Goal: Task Accomplishment & Management: Use online tool/utility

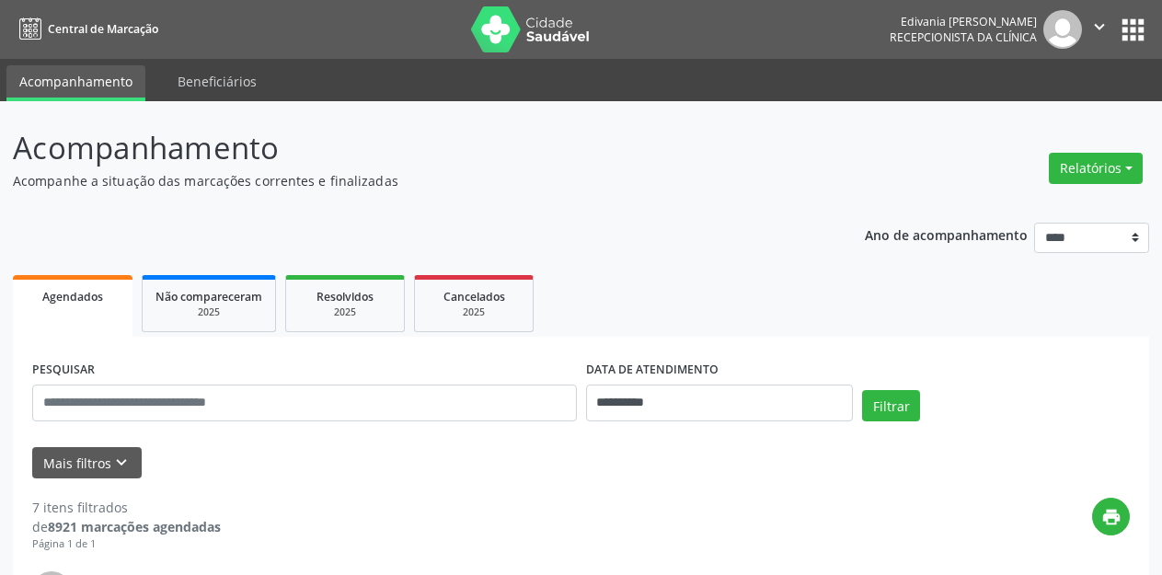
click at [1144, 159] on div "Relatórios Agendamentos Procedimentos realizados" at bounding box center [1096, 168] width 107 height 44
click at [1128, 174] on button "Relatórios" at bounding box center [1096, 168] width 94 height 31
click at [1034, 210] on link "Agendamentos" at bounding box center [1043, 208] width 198 height 26
select select "*"
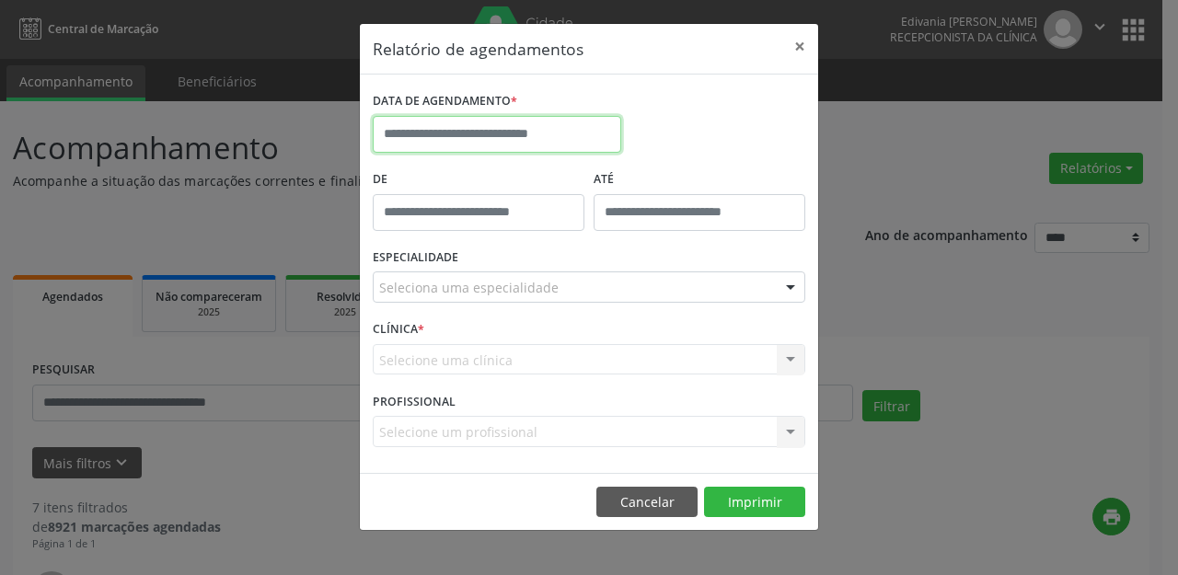
click at [546, 137] on input "text" at bounding box center [497, 134] width 248 height 37
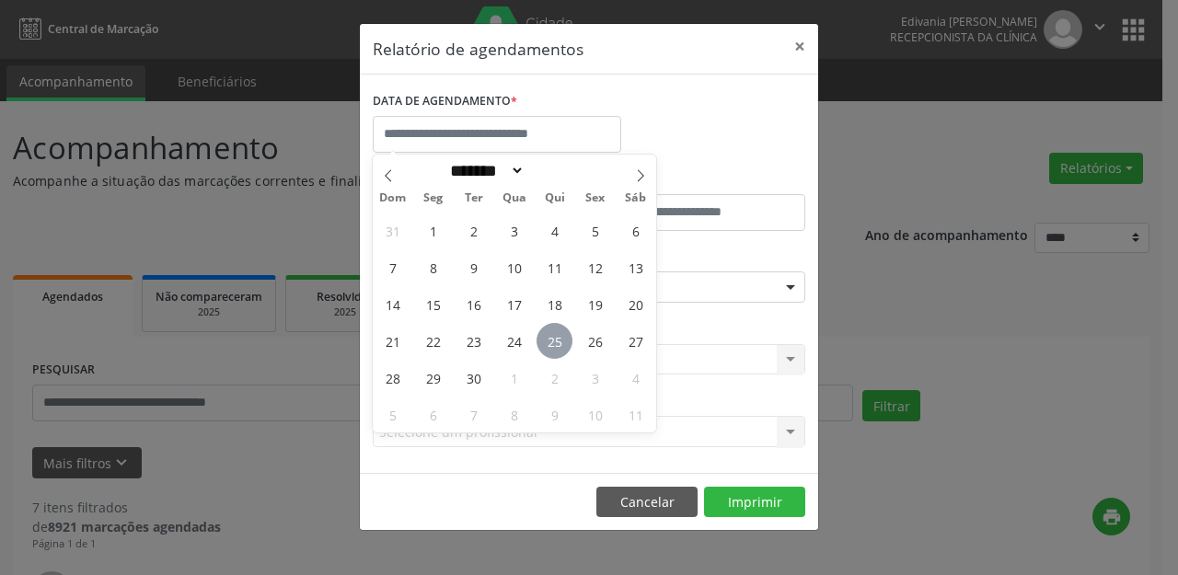
click at [554, 347] on span "25" at bounding box center [554, 341] width 36 height 36
type input "**********"
click at [555, 347] on span "25" at bounding box center [554, 341] width 36 height 36
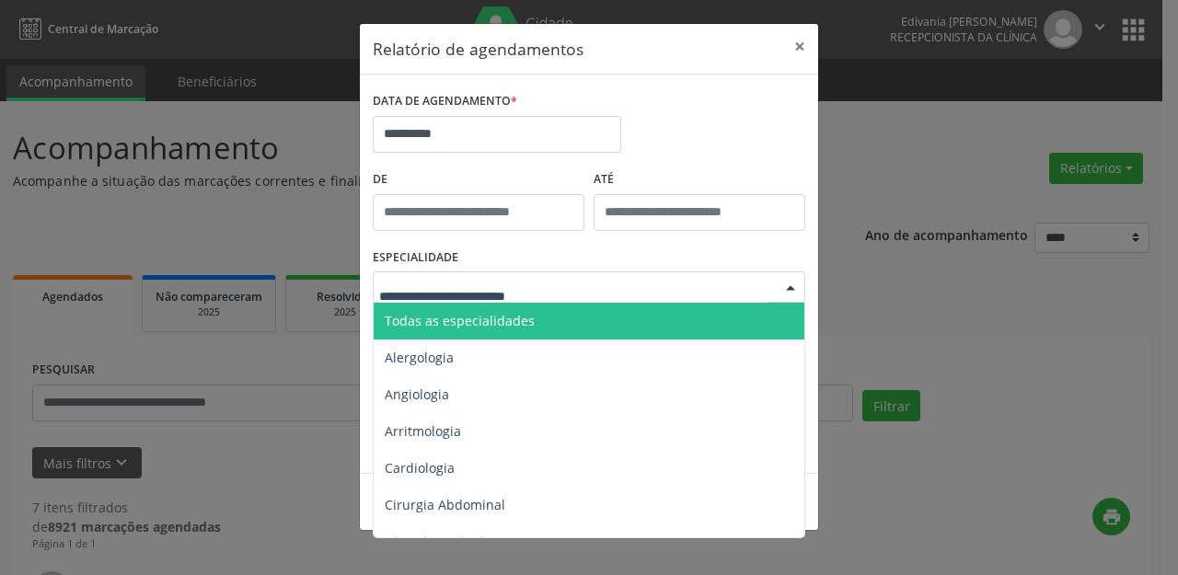
click at [545, 289] on input "text" at bounding box center [573, 296] width 388 height 37
type input "**"
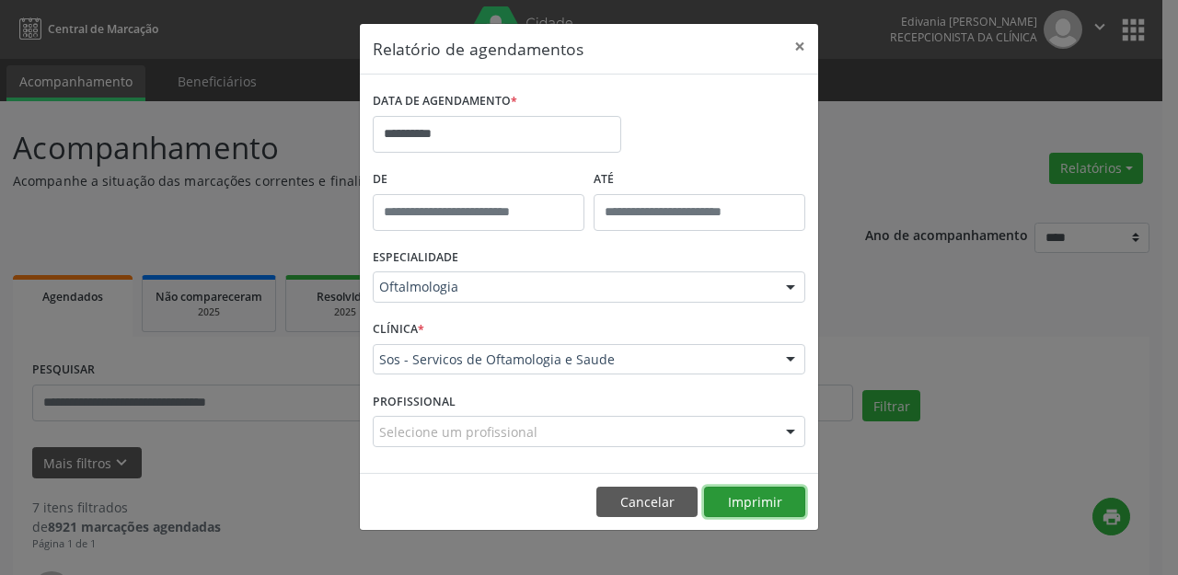
click at [762, 508] on button "Imprimir" at bounding box center [754, 502] width 101 height 31
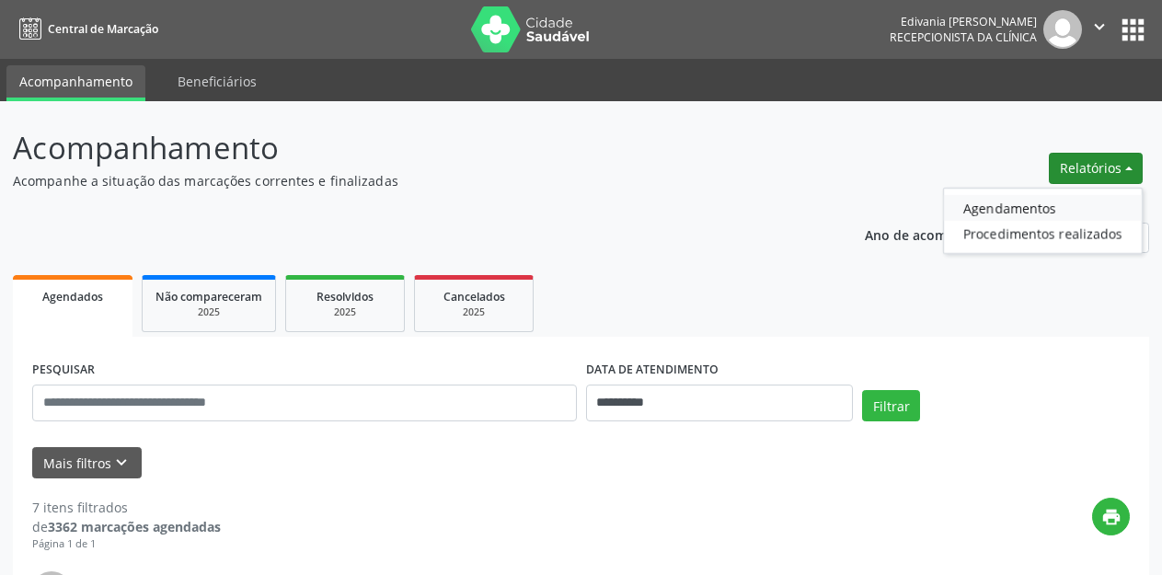
click at [1082, 206] on link "Agendamentos" at bounding box center [1043, 208] width 198 height 26
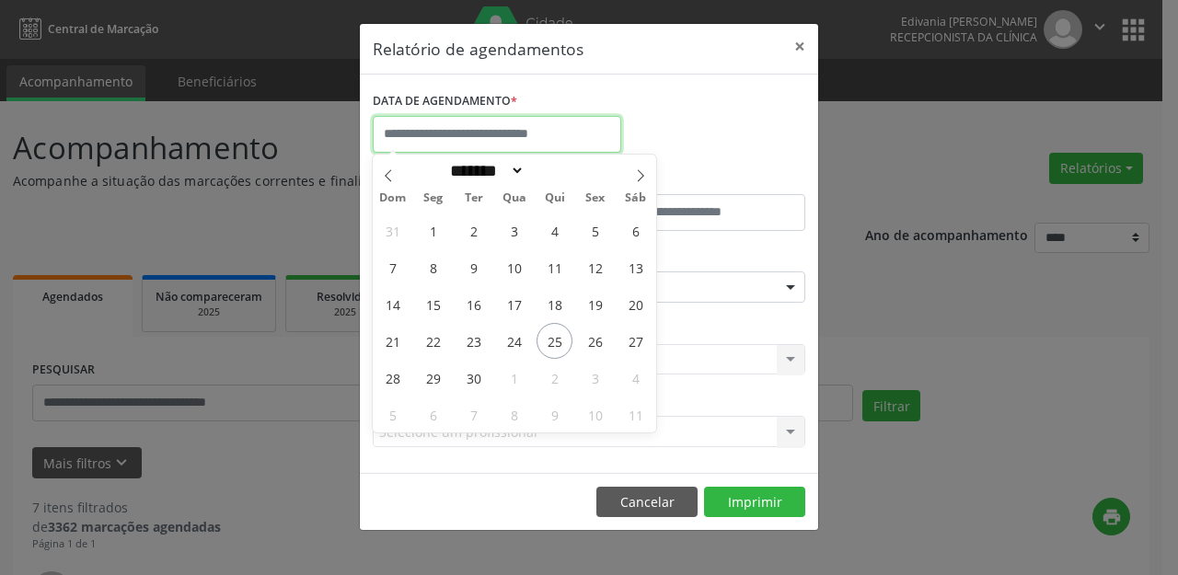
click at [540, 140] on input "text" at bounding box center [497, 134] width 248 height 37
click at [550, 340] on span "25" at bounding box center [554, 341] width 36 height 36
type input "**********"
click at [556, 336] on span "25" at bounding box center [554, 341] width 36 height 36
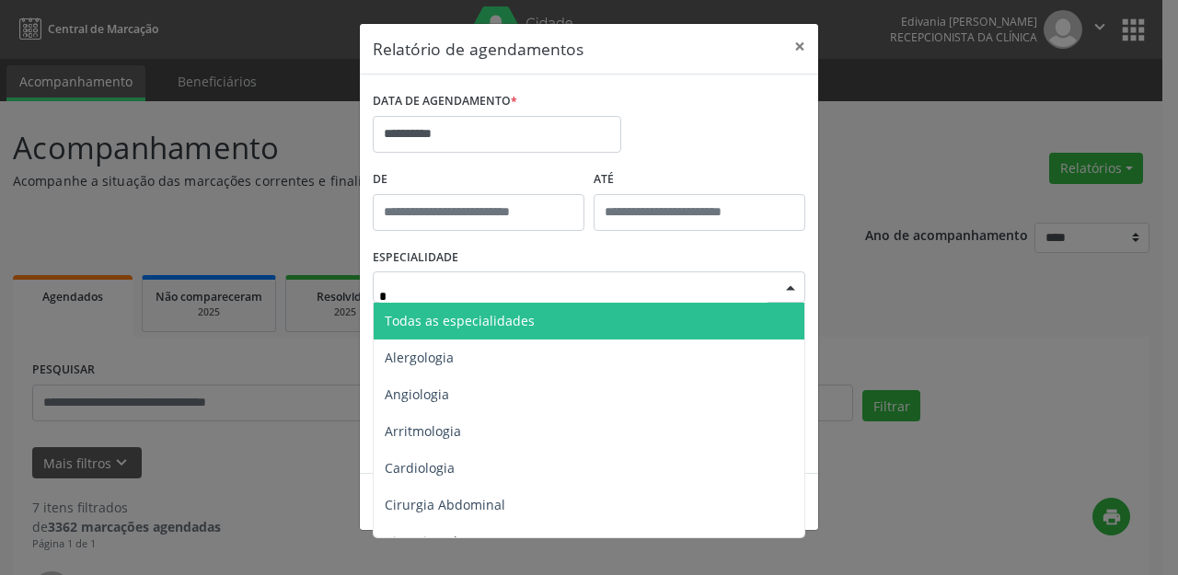
type input "**"
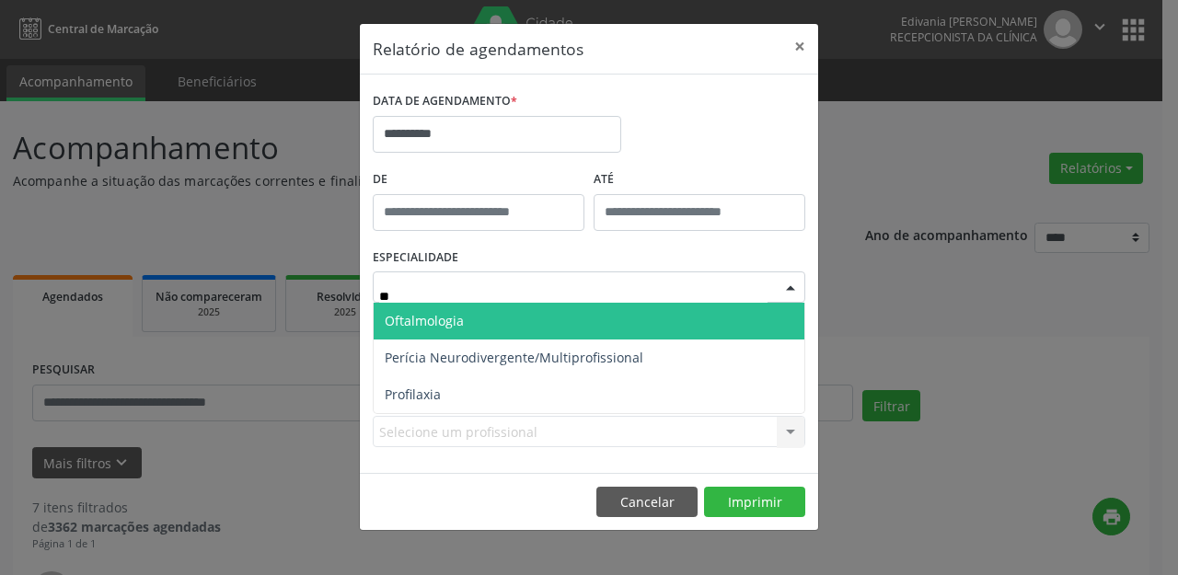
click at [557, 315] on span "Oftalmologia" at bounding box center [589, 321] width 431 height 37
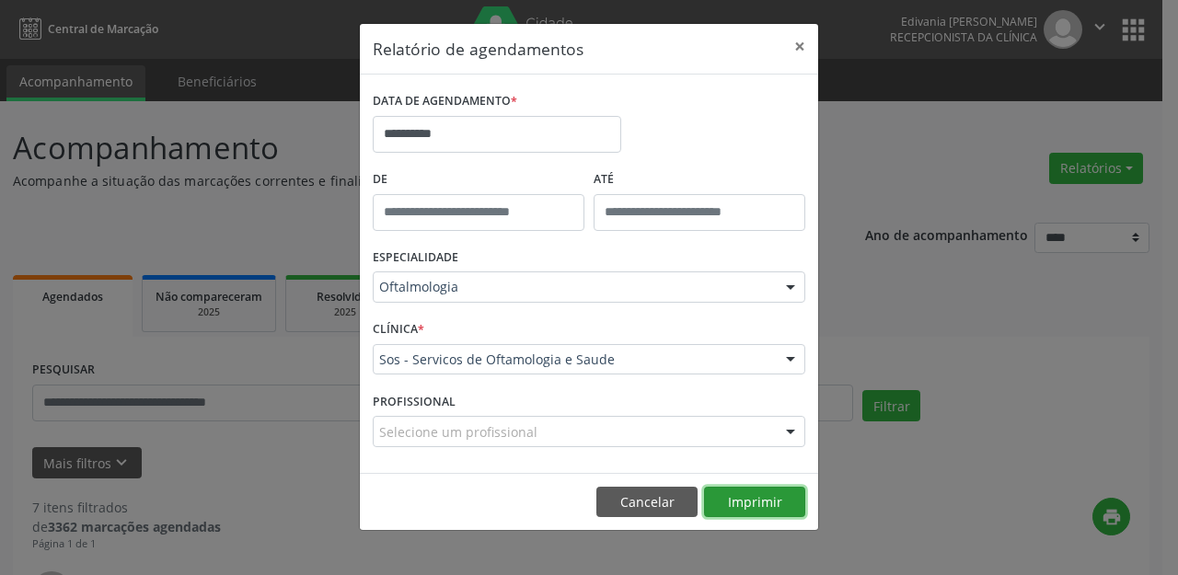
click at [755, 499] on button "Imprimir" at bounding box center [754, 502] width 101 height 31
drag, startPoint x: 806, startPoint y: 44, endPoint x: 774, endPoint y: 32, distance: 34.4
click at [799, 44] on button "×" at bounding box center [799, 46] width 37 height 45
